Goal: Task Accomplishment & Management: Use online tool/utility

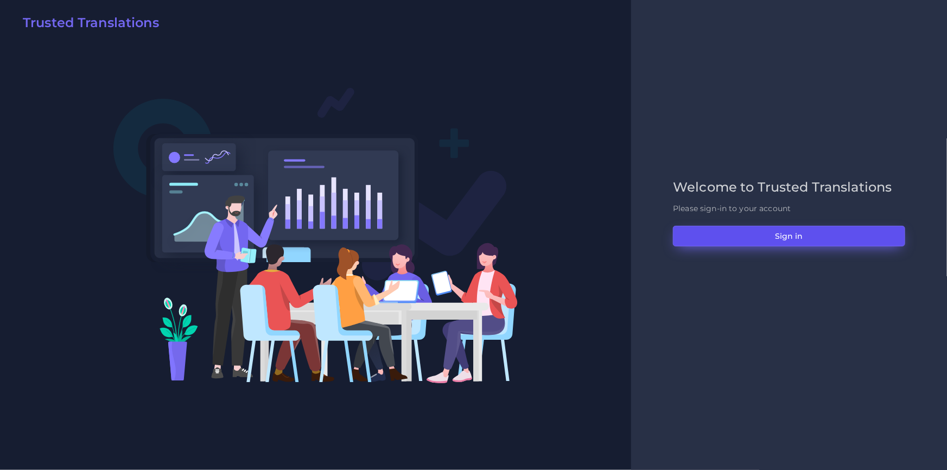
click at [740, 235] on button "Sign in" at bounding box center [789, 236] width 232 height 21
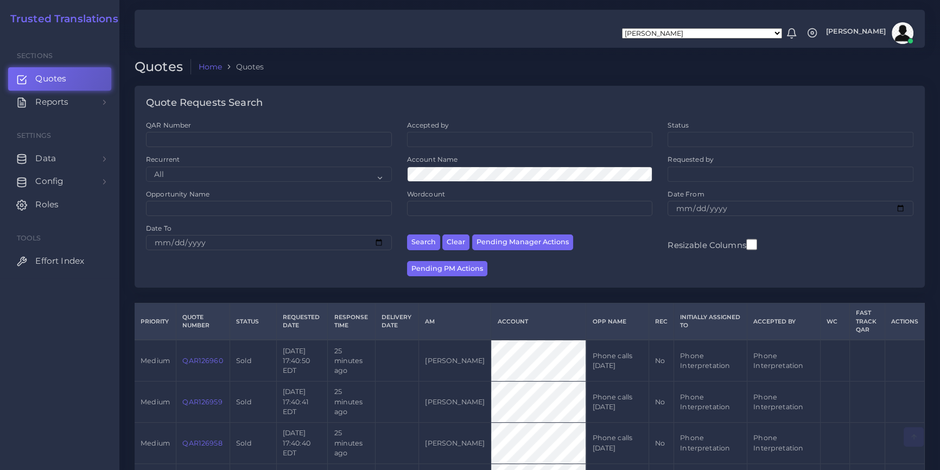
scroll to position [562, 0]
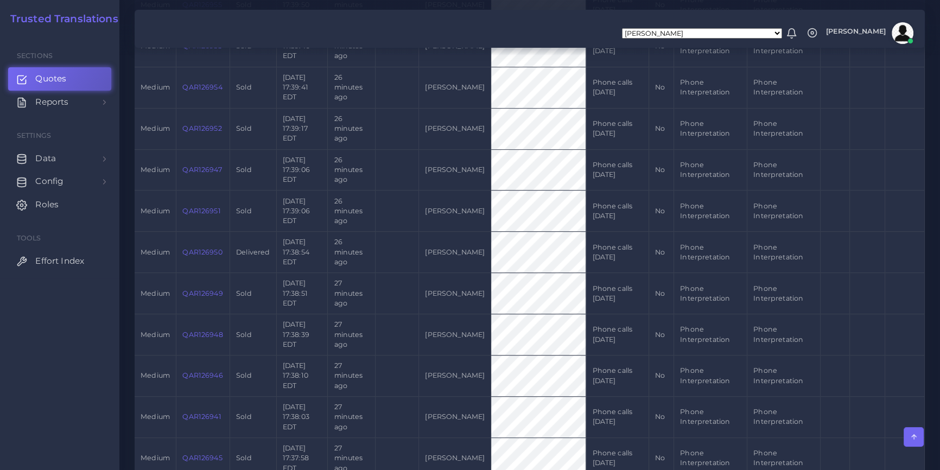
click at [204, 232] on td "QAR126950" at bounding box center [203, 252] width 54 height 41
click at [204, 248] on link "QAR126950" at bounding box center [202, 252] width 40 height 8
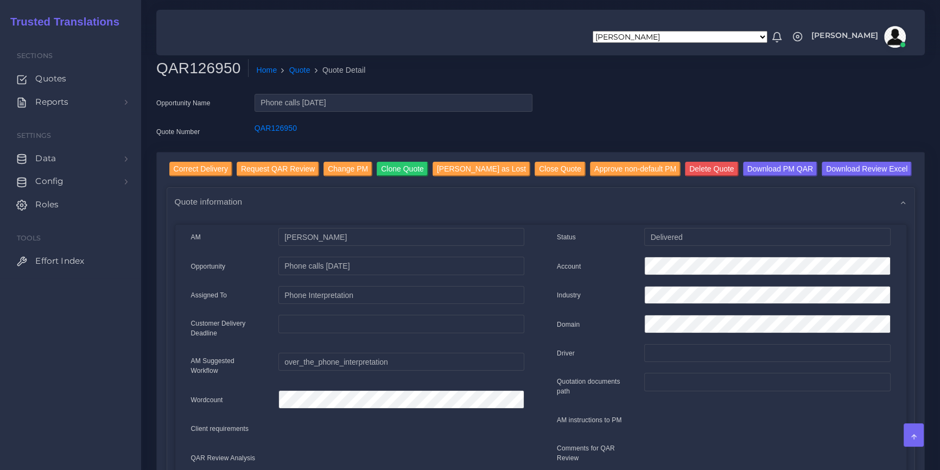
drag, startPoint x: 583, startPoint y: 58, endPoint x: 551, endPoint y: 63, distance: 32.5
click at [694, 95] on div "Opportunity Name Phone calls September 2025 Quote Number QAR126950" at bounding box center [540, 123] width 785 height 58
click at [673, 81] on div "QAR126950 Home Quote Quote Detail" at bounding box center [442, 74] width 589 height 30
click at [605, 119] on div "Opportunity Name Phone calls September 2025 Quote Number QAR126950" at bounding box center [540, 123] width 785 height 58
click at [195, 175] on input "Correct Delivery" at bounding box center [200, 169] width 63 height 15
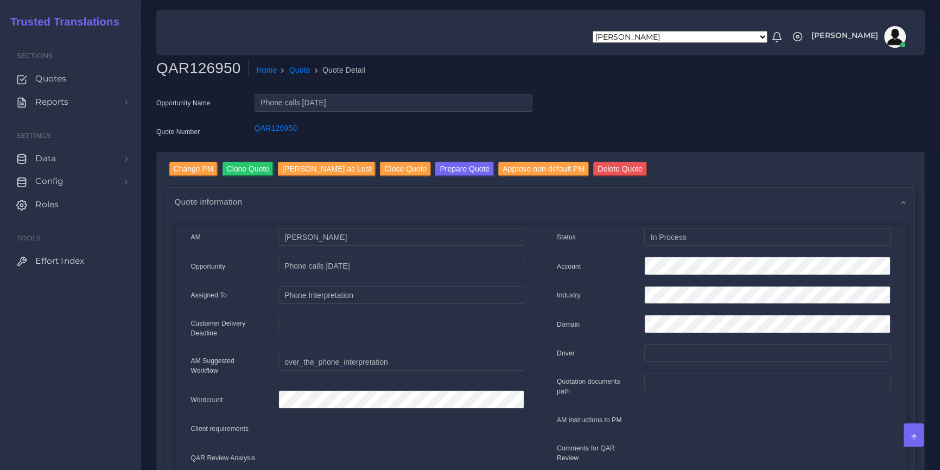
click at [435, 177] on link "Prepare Quote" at bounding box center [464, 170] width 59 height 17
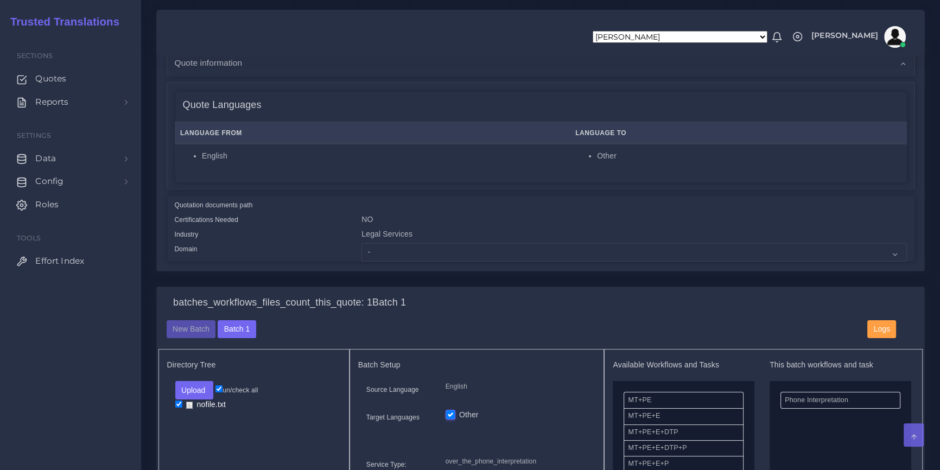
scroll to position [148, 0]
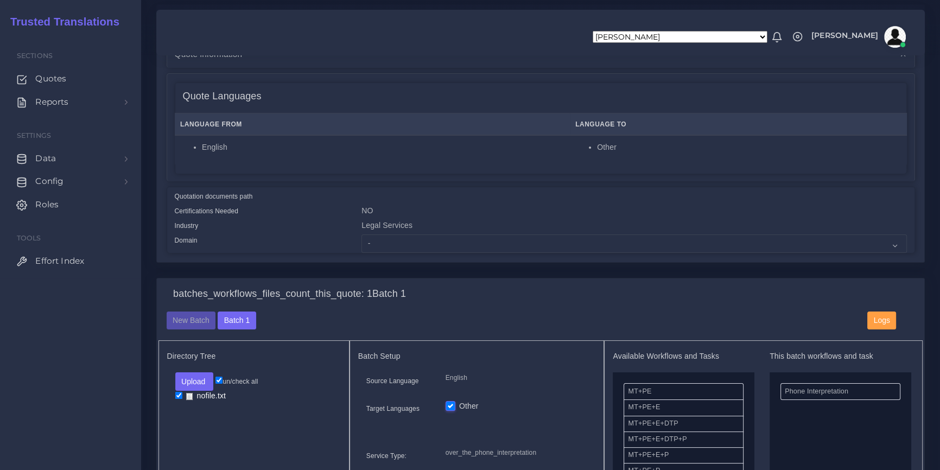
click at [374, 227] on div "Legal Services" at bounding box center [633, 227] width 561 height 15
copy div "Legal"
click at [377, 245] on select "- Advertising and Media Agriculture, Forestry and Fishing Architecture, Buildin…" at bounding box center [633, 243] width 545 height 18
select select "Legal Services"
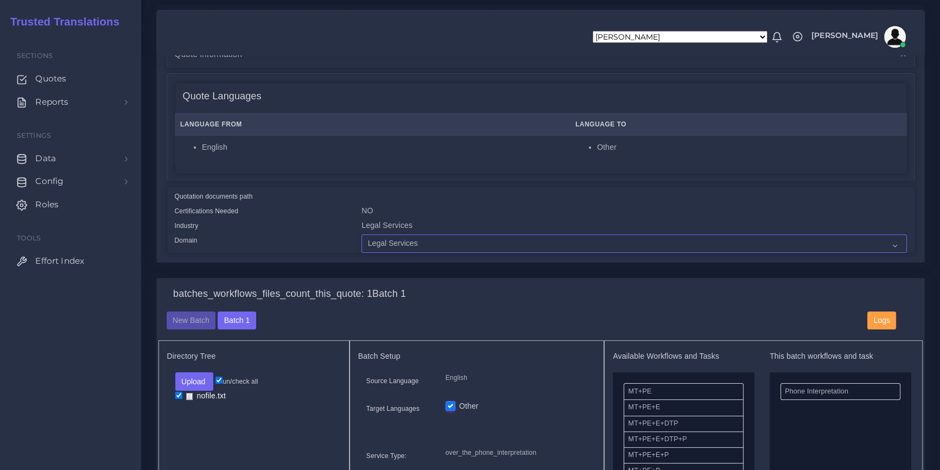
click at [361, 235] on select "- Advertising and Media Agriculture, Forestry and Fishing Architecture, Buildin…" at bounding box center [633, 243] width 545 height 18
click at [427, 272] on div "Change PM Clone Quote Mark Quote as Lost Close Quote Delete Quote AM NO 0" at bounding box center [540, 141] width 785 height 274
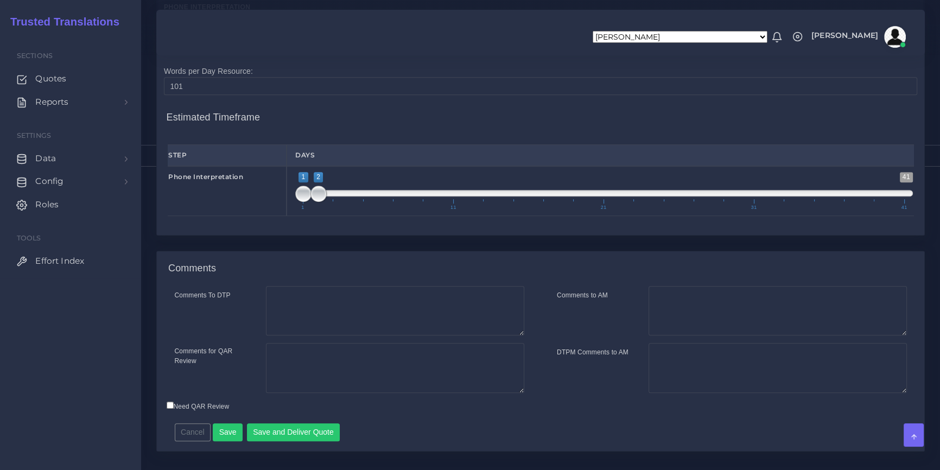
scroll to position [1020, 0]
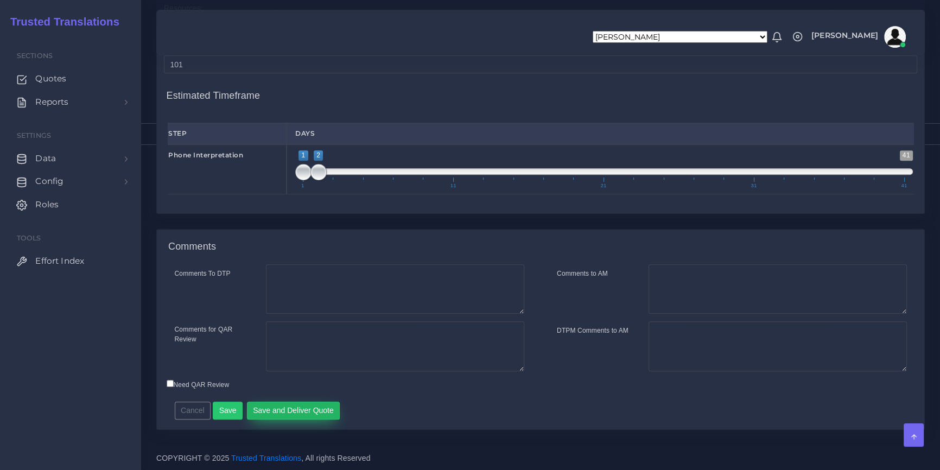
click at [302, 412] on button "Save and Deliver Quote" at bounding box center [293, 411] width 93 height 18
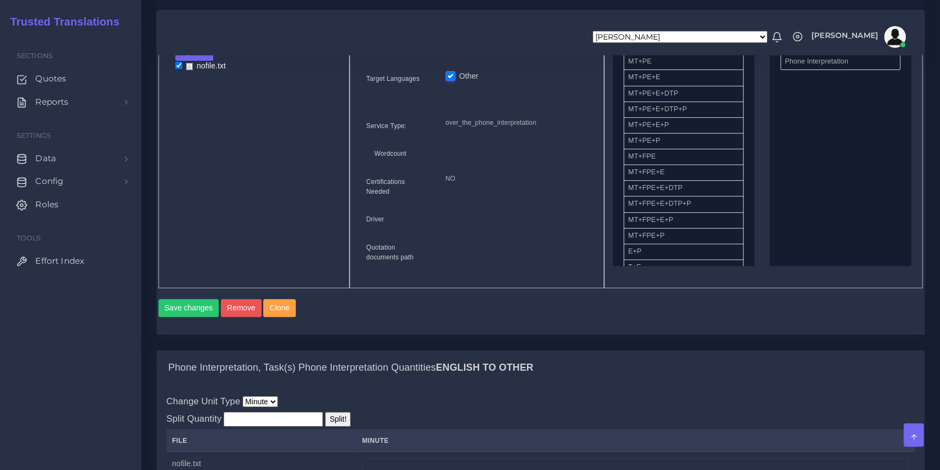
scroll to position [231, 0]
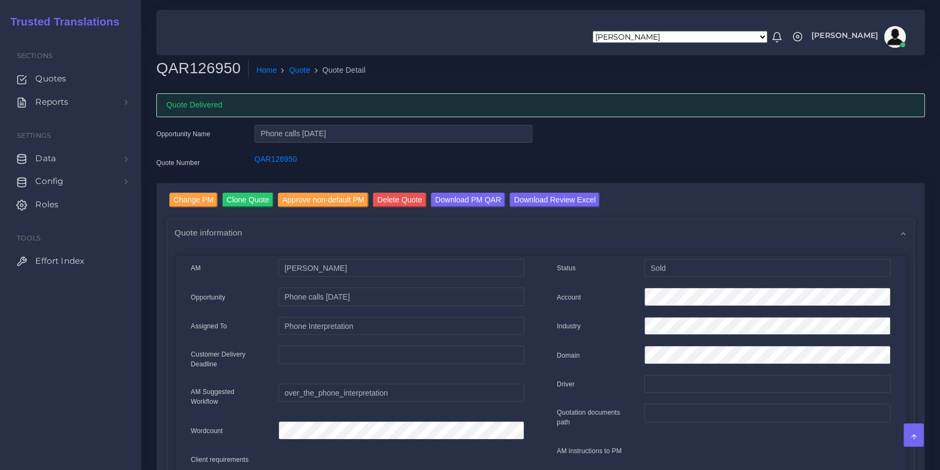
click at [194, 67] on h2 "QAR126950" at bounding box center [202, 68] width 92 height 18
copy h2 "QAR126950"
click at [298, 71] on link "Quote" at bounding box center [299, 70] width 21 height 11
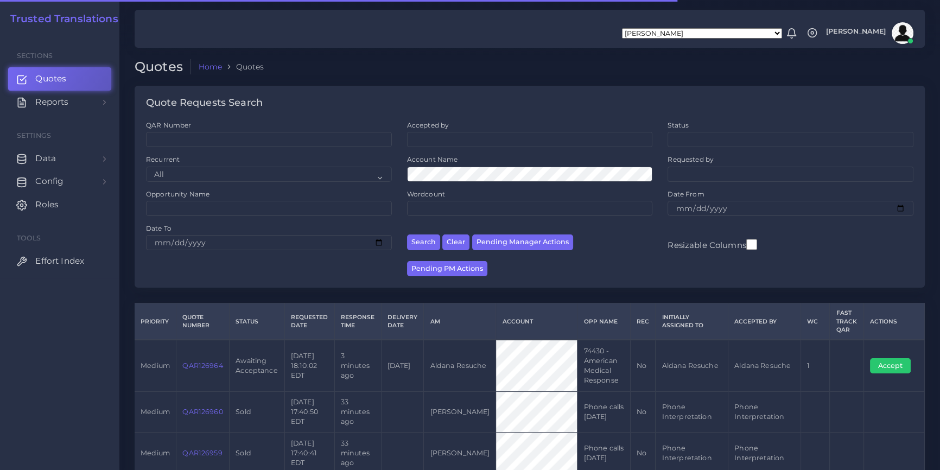
scroll to position [850, 0]
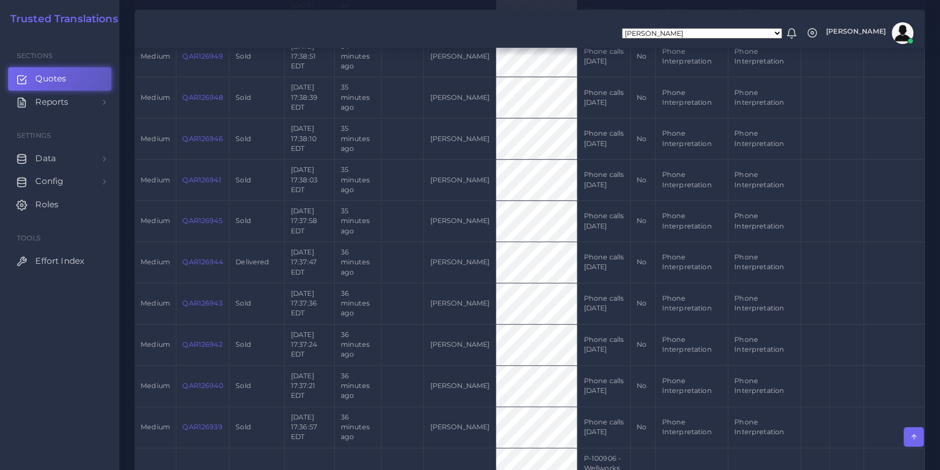
click at [199, 258] on link "QAR126944" at bounding box center [202, 262] width 40 height 8
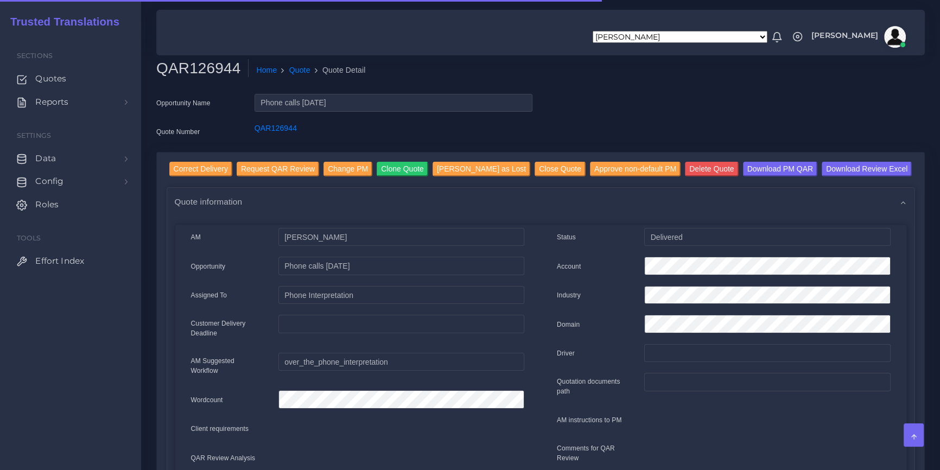
click at [588, 99] on div "Opportunity Name Phone calls September 2025 Quote Number QAR126944" at bounding box center [540, 123] width 785 height 58
click at [561, 118] on div "Opportunity Name Phone calls [DATE] Quote Number QAR126944" at bounding box center [540, 123] width 785 height 58
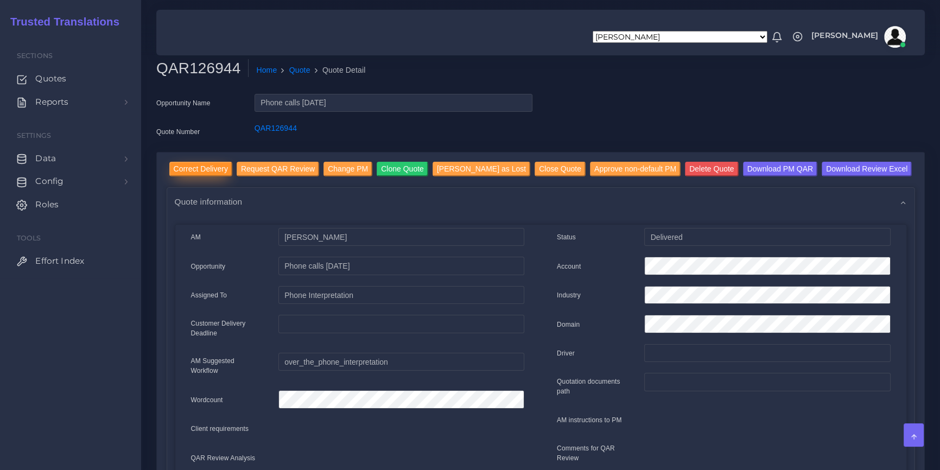
click at [217, 169] on input "Correct Delivery" at bounding box center [200, 169] width 63 height 15
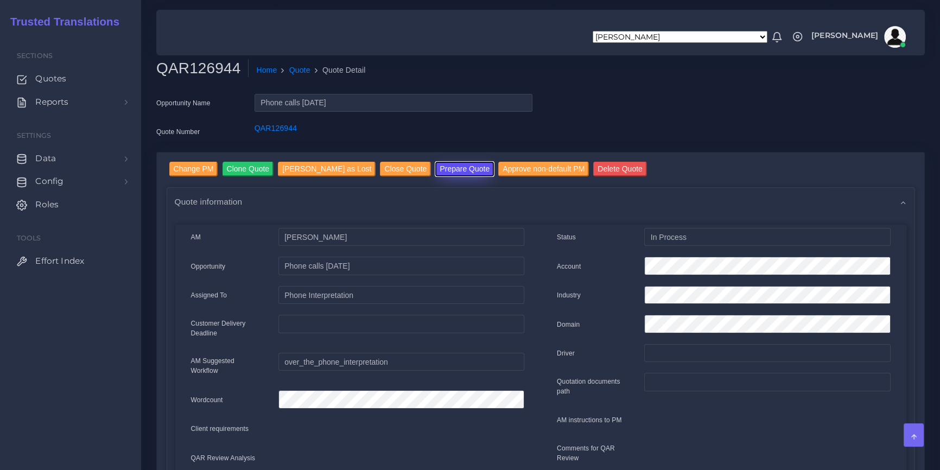
click at [442, 169] on button "Prepare Quote" at bounding box center [464, 169] width 59 height 15
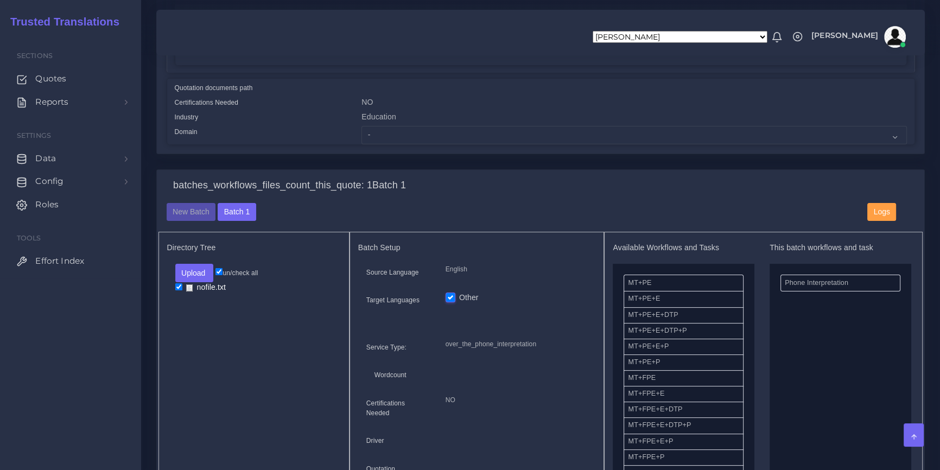
scroll to position [181, 0]
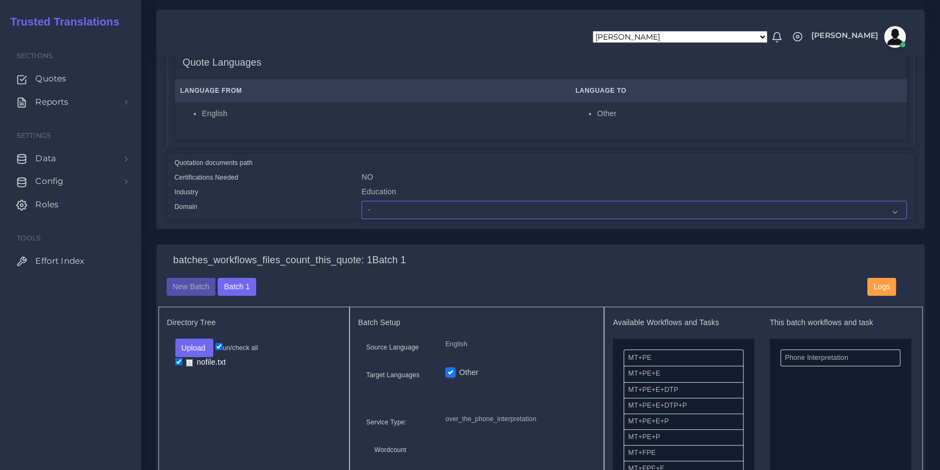
click at [403, 209] on select "- Advertising and Media Agriculture, Forestry and Fishing Architecture, Buildin…" at bounding box center [633, 210] width 545 height 18
select select "Education"
click at [403, 209] on select "- Advertising and Media Agriculture, Forestry and Fishing Architecture, Buildin…" at bounding box center [633, 210] width 545 height 18
click at [388, 240] on div "Change PM Clone Quote Mark Quote as Lost Close Quote Delete Quote AM NO 0" at bounding box center [540, 108] width 785 height 274
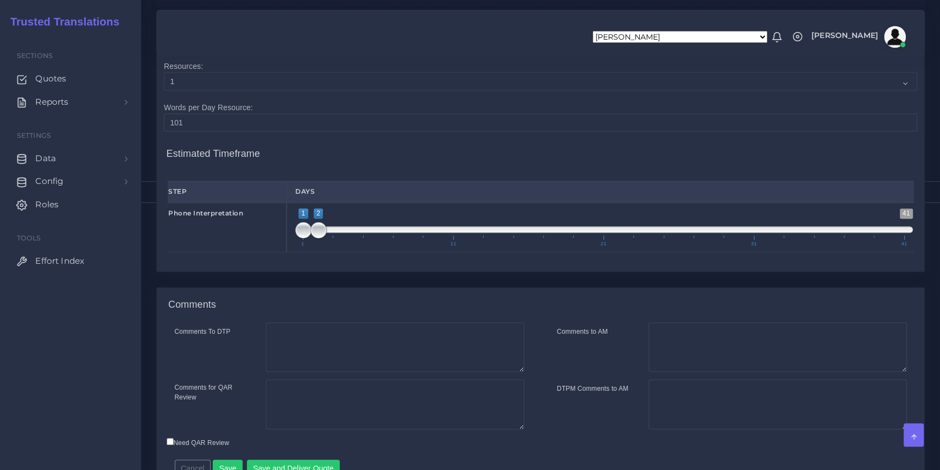
scroll to position [1020, 0]
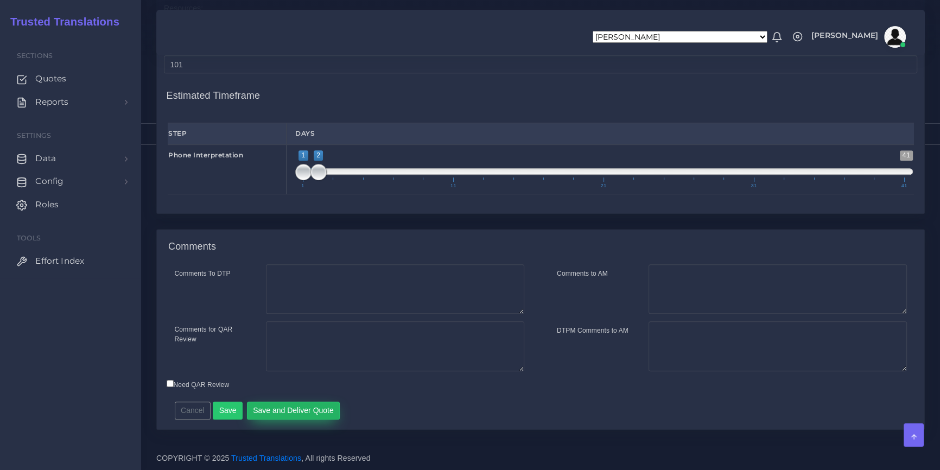
click at [296, 412] on button "Save and Deliver Quote" at bounding box center [293, 411] width 93 height 18
click at [507, 167] on span "1 41 1 2 1 — 2 1 11 21 31 41" at bounding box center [604, 169] width 618 height 38
drag, startPoint x: 531, startPoint y: 94, endPoint x: 547, endPoint y: 92, distance: 16.4
click at [531, 94] on h4 "Estimated Timeframe" at bounding box center [541, 90] width 748 height 23
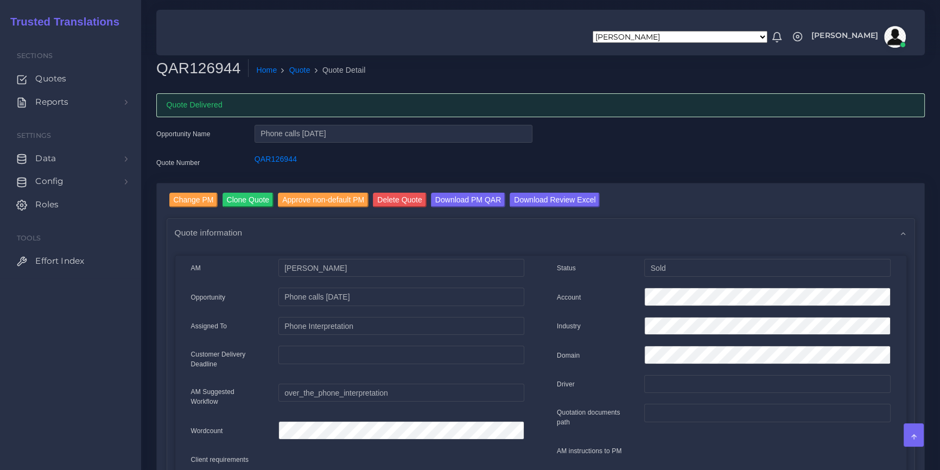
drag, startPoint x: 729, startPoint y: 152, endPoint x: 754, endPoint y: 93, distance: 64.2
click at [729, 152] on div "Opportunity Name Phone calls September 2025 Quote Number QAR126944" at bounding box center [540, 154] width 785 height 58
click at [703, 101] on div "Quote Delivered" at bounding box center [540, 105] width 768 height 24
drag, startPoint x: 743, startPoint y: 92, endPoint x: 704, endPoint y: 81, distance: 40.2
drag, startPoint x: 762, startPoint y: 165, endPoint x: 706, endPoint y: 154, distance: 58.1
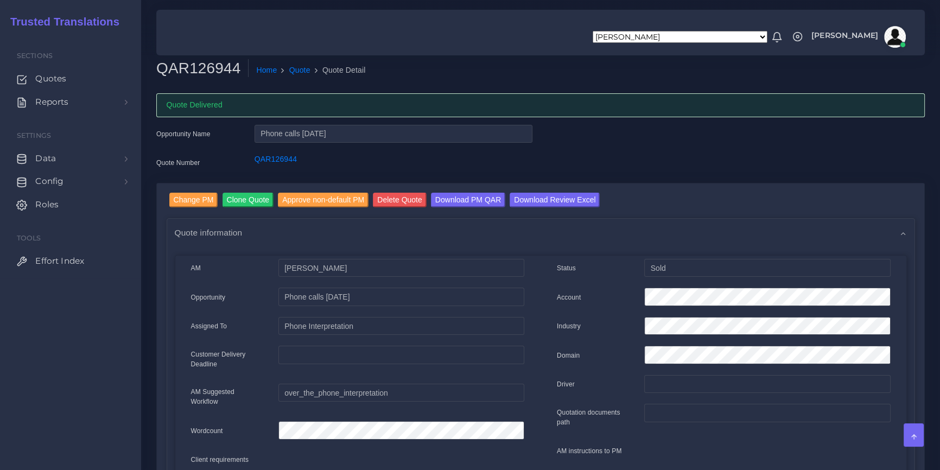
click at [706, 154] on div "Opportunity Name Phone calls September 2025 Quote Number QAR126944" at bounding box center [540, 154] width 785 height 58
click at [741, 173] on div "Opportunity Name Phone calls September 2025 Quote Number QAR126944" at bounding box center [540, 154] width 785 height 58
click at [751, 148] on div "Opportunity Name Phone calls September 2025 Quote Number QAR126944" at bounding box center [540, 154] width 785 height 58
click at [714, 72] on ol "Home Quote Quote Detail" at bounding box center [489, 70] width 480 height 23
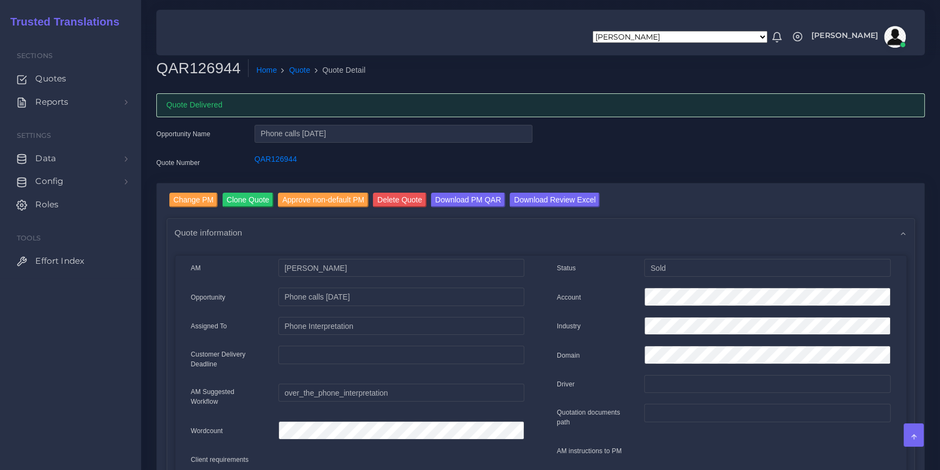
click at [206, 65] on h2 "QAR126944" at bounding box center [202, 68] width 92 height 18
click at [742, 166] on div "Opportunity Name Phone calls September 2025 Quote Number QAR126944" at bounding box center [540, 154] width 785 height 58
click at [747, 151] on div "Opportunity Name Phone calls September 2025 Quote Number QAR126944" at bounding box center [540, 154] width 785 height 58
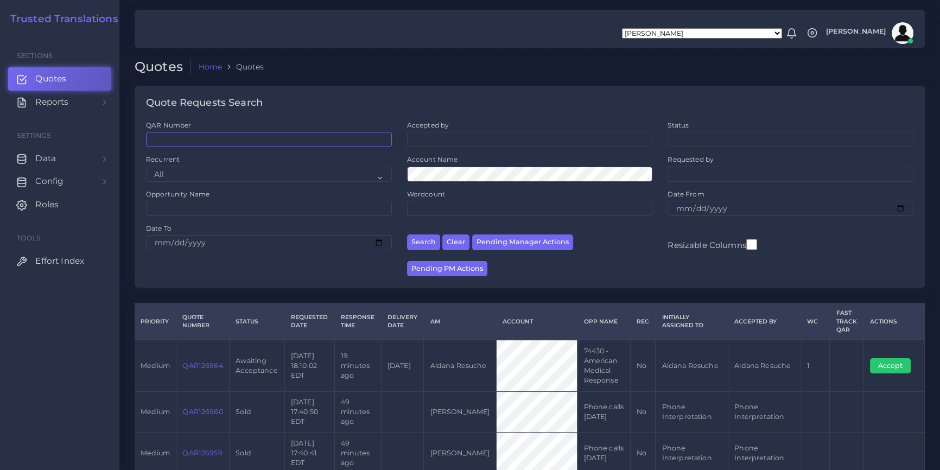
click at [228, 133] on input "QAR Number" at bounding box center [269, 139] width 246 height 15
paste input "QAR126900"
type input "QAR126900"
click at [407, 234] on button "Search" at bounding box center [423, 242] width 33 height 16
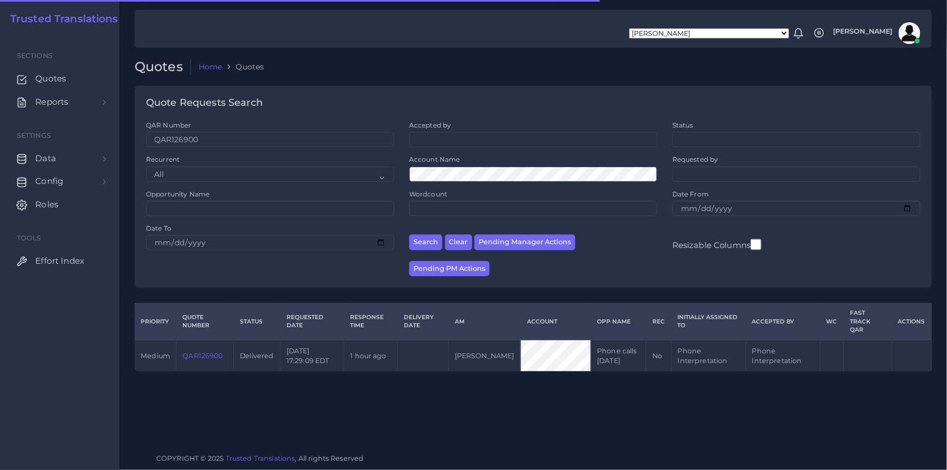
click at [212, 352] on link "QAR126900" at bounding box center [202, 356] width 40 height 8
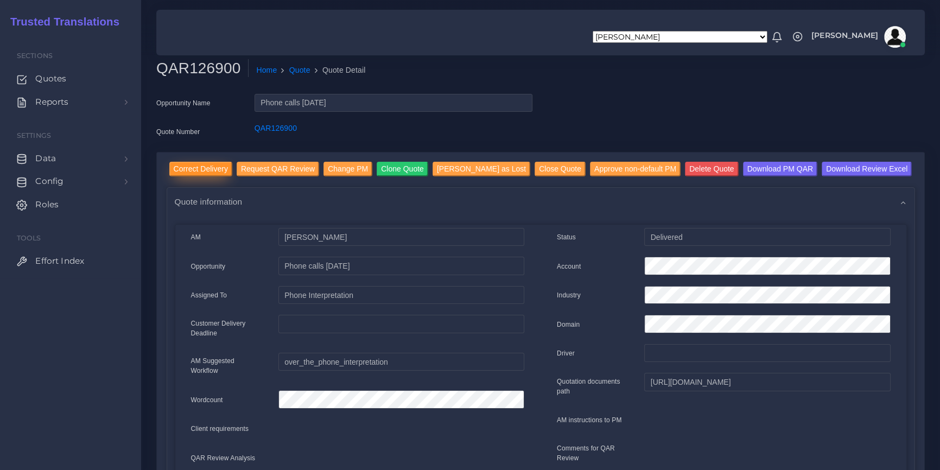
click at [200, 168] on input "Correct Delivery" at bounding box center [200, 169] width 63 height 15
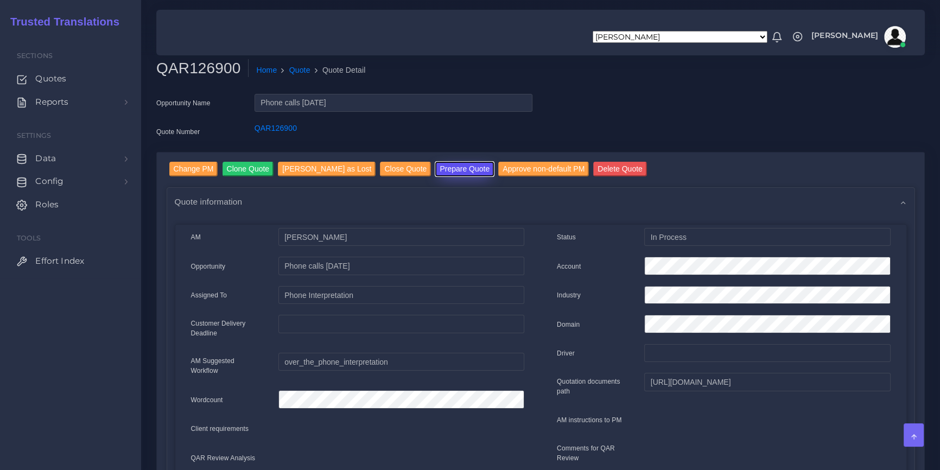
click at [446, 173] on button "Prepare Quote" at bounding box center [464, 169] width 59 height 15
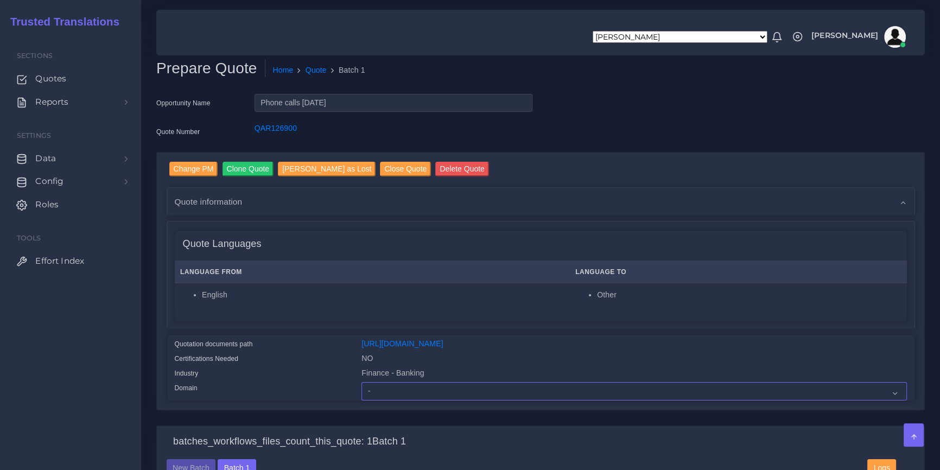
click at [421, 401] on select "- Advertising and Media Agriculture, Forestry and Fishing Architecture, Buildin…" at bounding box center [633, 391] width 545 height 18
select select "Finance - Banking"
click at [361, 391] on select "- Advertising and Media Agriculture, Forestry and Fishing Architecture, Buildin…" at bounding box center [633, 391] width 545 height 18
click at [423, 425] on div "Change PM Clone Quote Mark Quote as Lost Close Quote Delete Quote AM NO 0" at bounding box center [540, 289] width 785 height 274
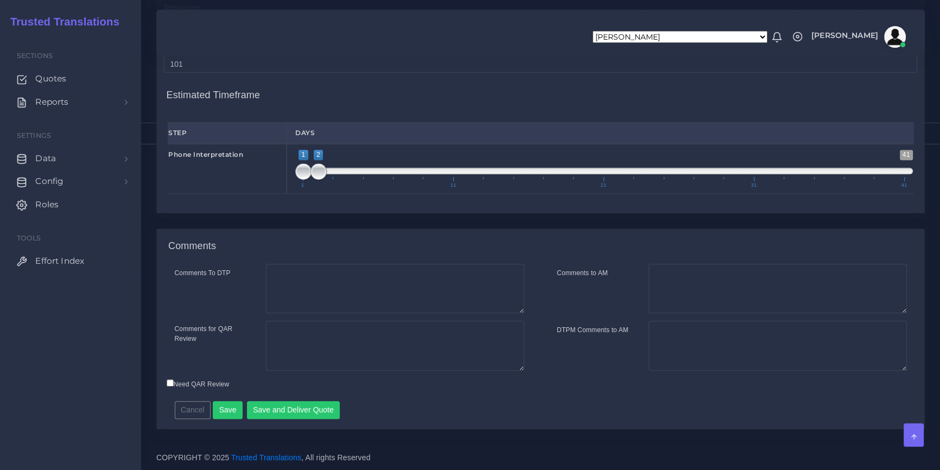
scroll to position [1063, 0]
click at [302, 407] on button "Save and Deliver Quote" at bounding box center [293, 410] width 93 height 18
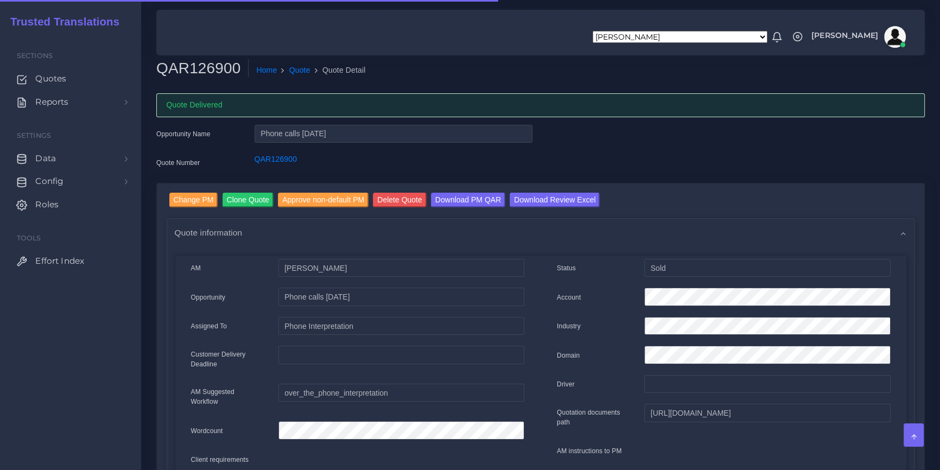
click at [661, 80] on ol "Home Quote Quote Detail" at bounding box center [489, 70] width 480 height 23
click at [681, 147] on div "Opportunity Name Phone calls [DATE] Quote Number QAR126900" at bounding box center [540, 154] width 785 height 58
